Goal: Find specific page/section: Find specific page/section

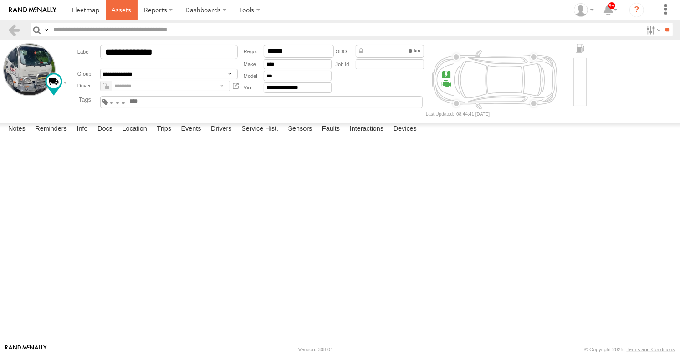
click at [113, 9] on span at bounding box center [122, 9] width 20 height 9
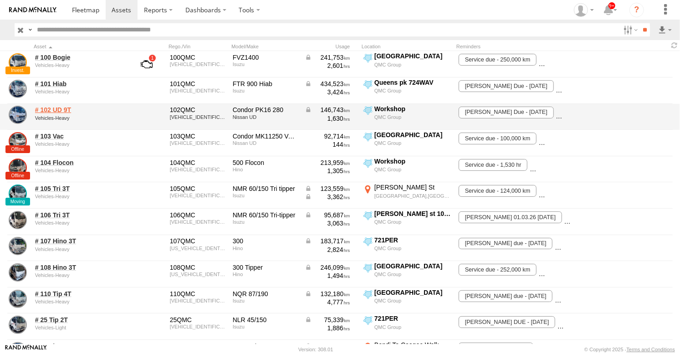
click at [53, 107] on link "# 102 UD 9T" at bounding box center [79, 110] width 88 height 8
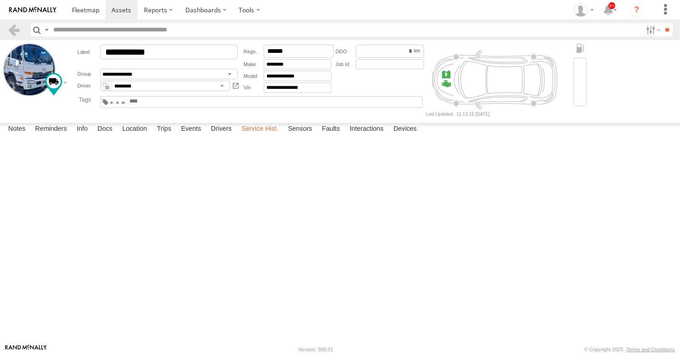
click at [251, 136] on label "Service Hist." at bounding box center [260, 129] width 46 height 13
